Goal: Task Accomplishment & Management: Use online tool/utility

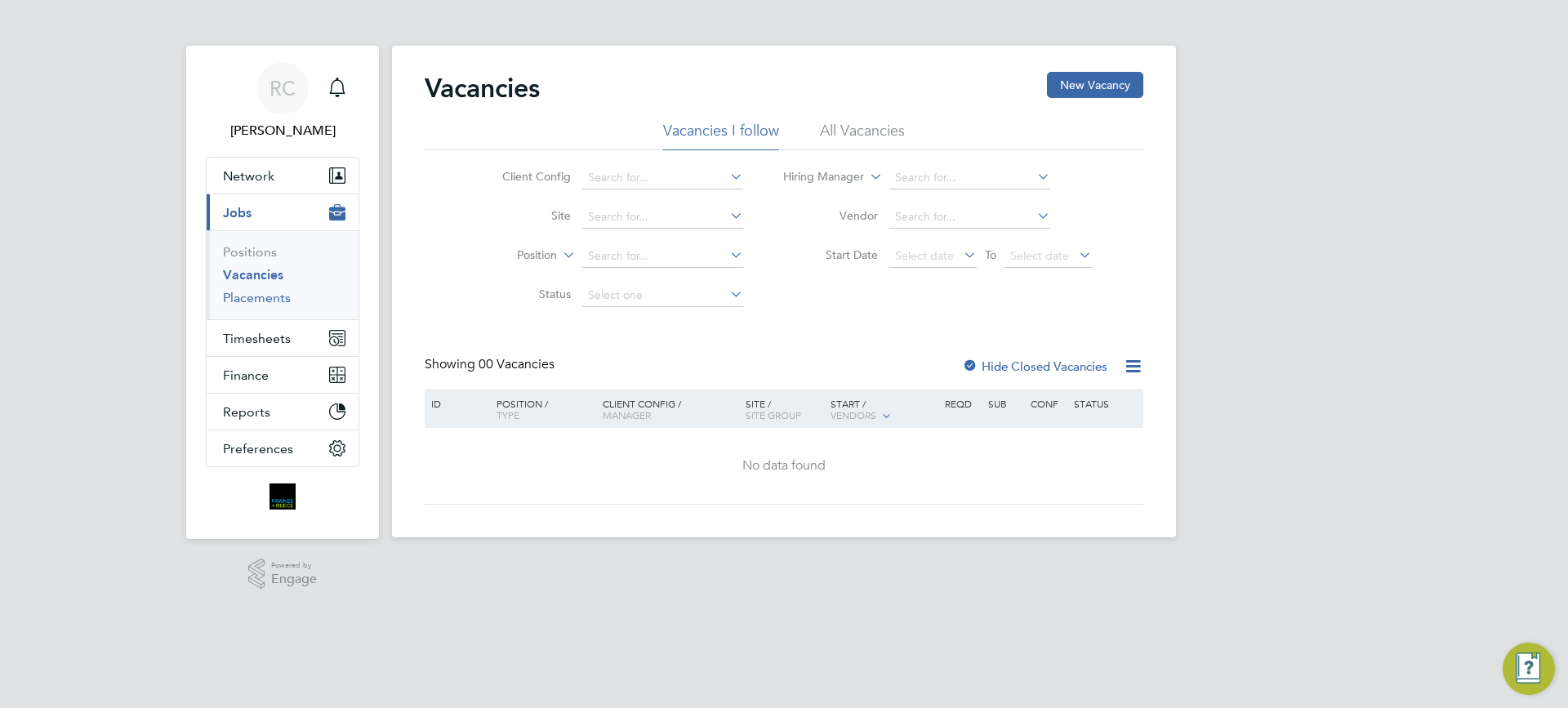
click at [263, 299] on link "Placements" at bounding box center [257, 298] width 68 height 16
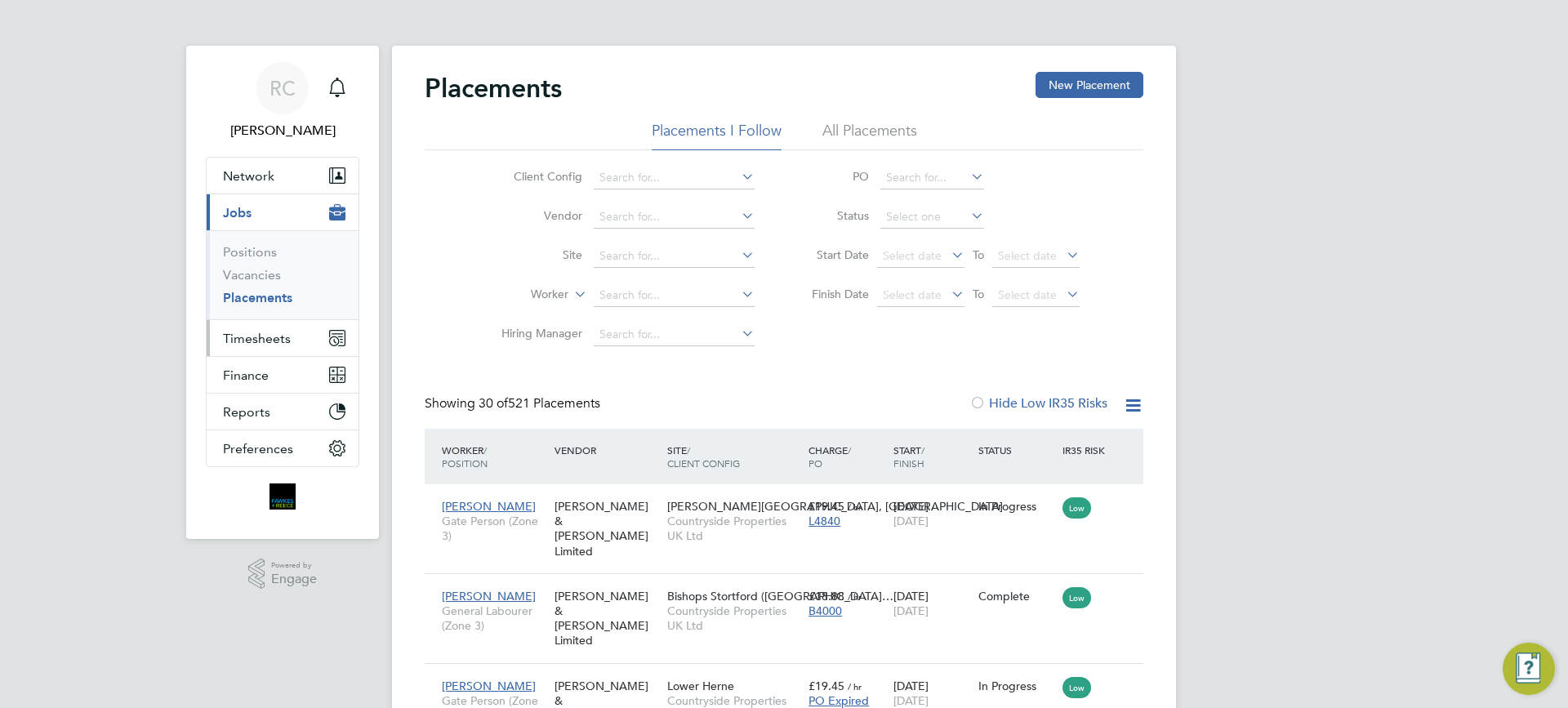
click at [236, 337] on span "Timesheets" at bounding box center [257, 338] width 68 height 16
click at [262, 336] on span "Timesheets" at bounding box center [257, 338] width 68 height 16
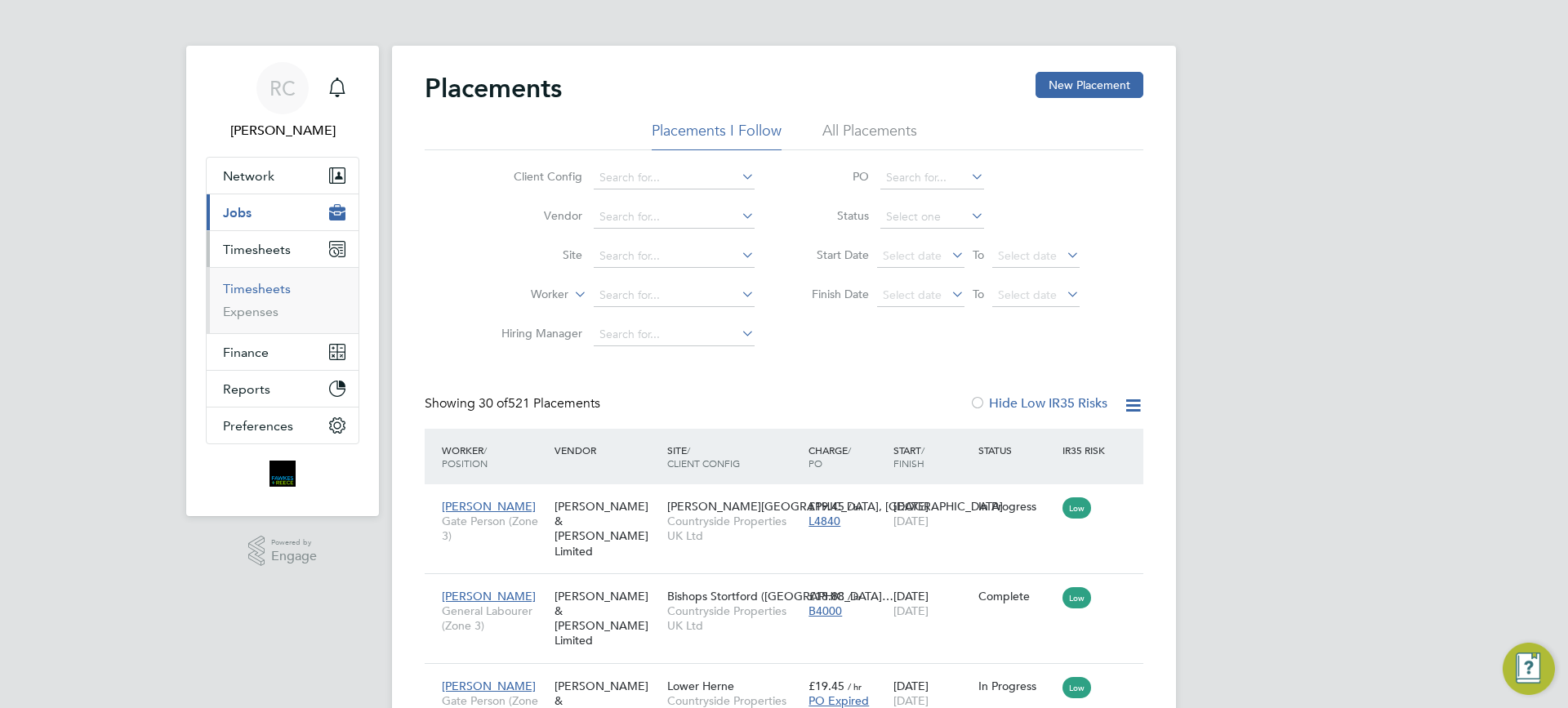
click at [263, 294] on link "Timesheets" at bounding box center [257, 288] width 68 height 16
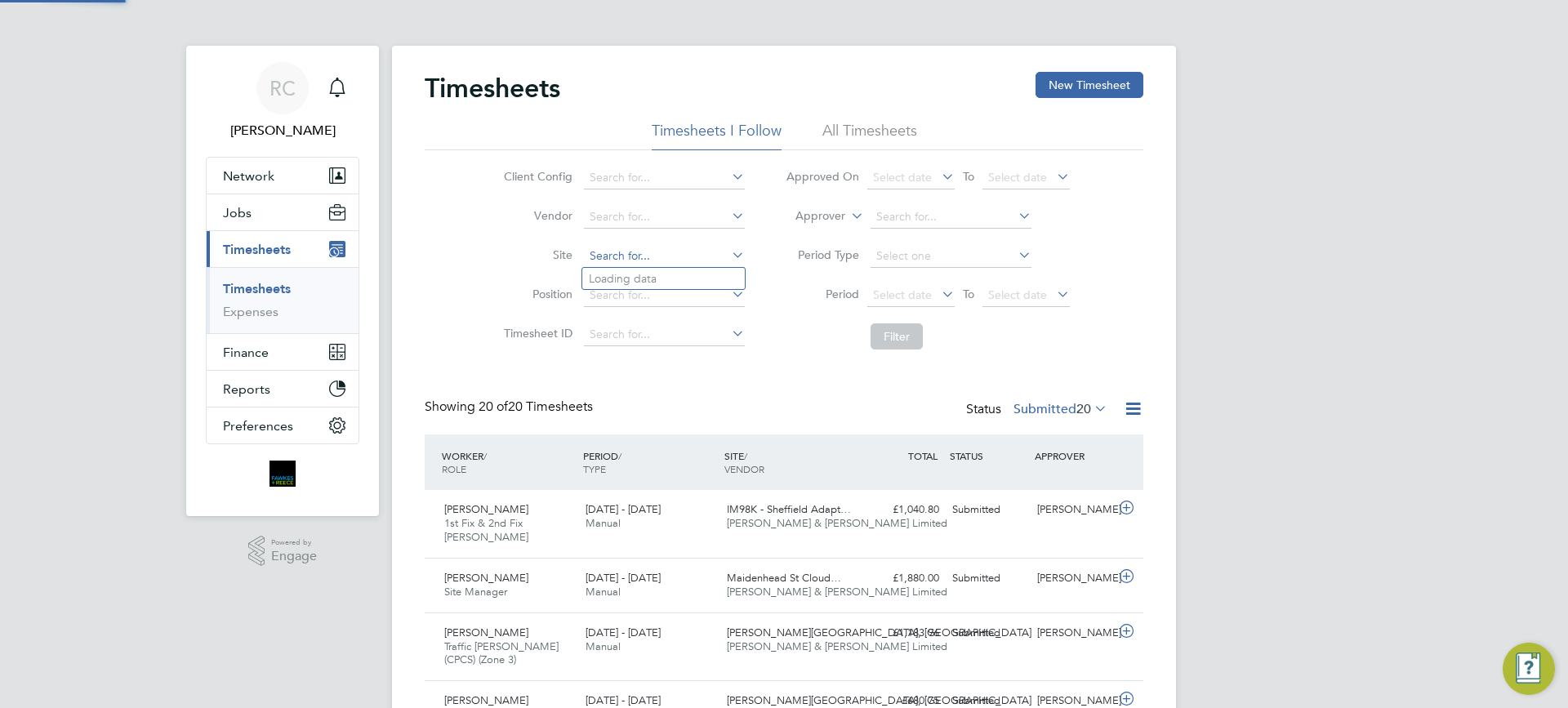
click at [660, 248] on input at bounding box center [663, 256] width 161 height 23
click at [667, 274] on li "B490101 - Cas tle Gresley, [GEOGRAPHIC_DATA]" at bounding box center [729, 279] width 293 height 22
type input "B490101 - [GEOGRAPHIC_DATA], [GEOGRAPHIC_DATA]"
click at [917, 335] on button "Filter" at bounding box center [896, 336] width 52 height 26
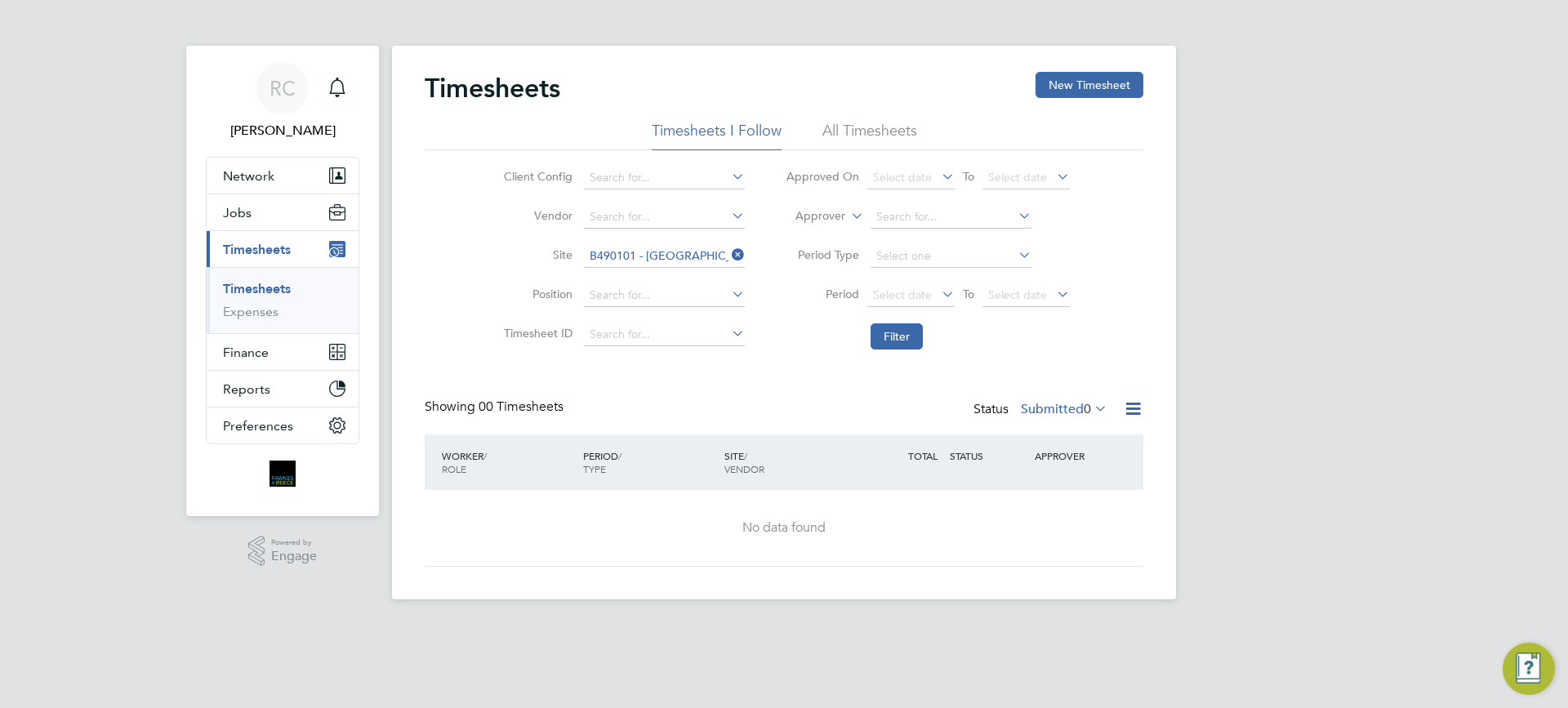
click at [1049, 409] on label "Submitted 0" at bounding box center [1064, 409] width 87 height 17
click at [1065, 504] on li "Approved" at bounding box center [1065, 507] width 75 height 23
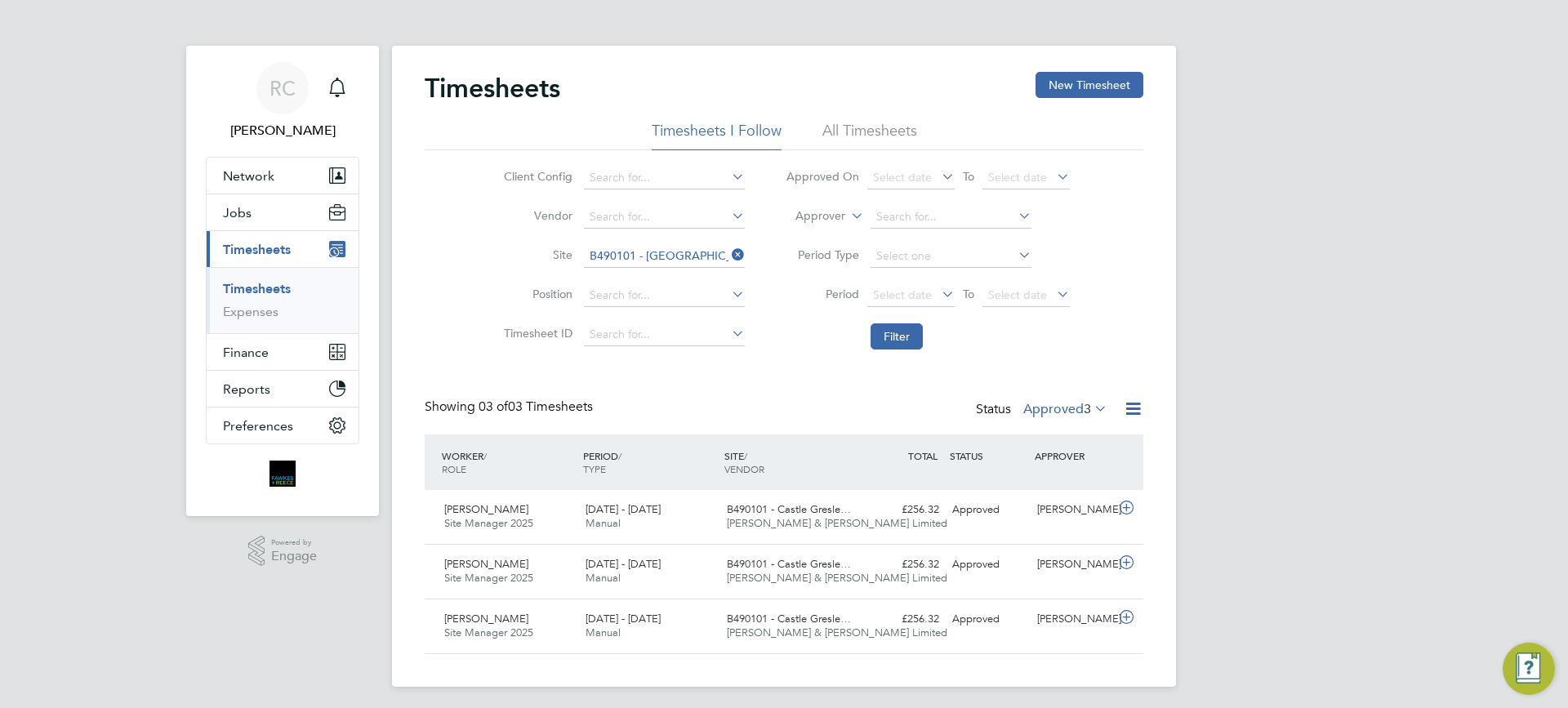
click at [408, 17] on app-barbie "Timesheets New Timesheet Timesheets I Follow All Timesheets Client Config Vendo…" at bounding box center [784, 343] width 784 height 687
